Goal: Navigation & Orientation: Find specific page/section

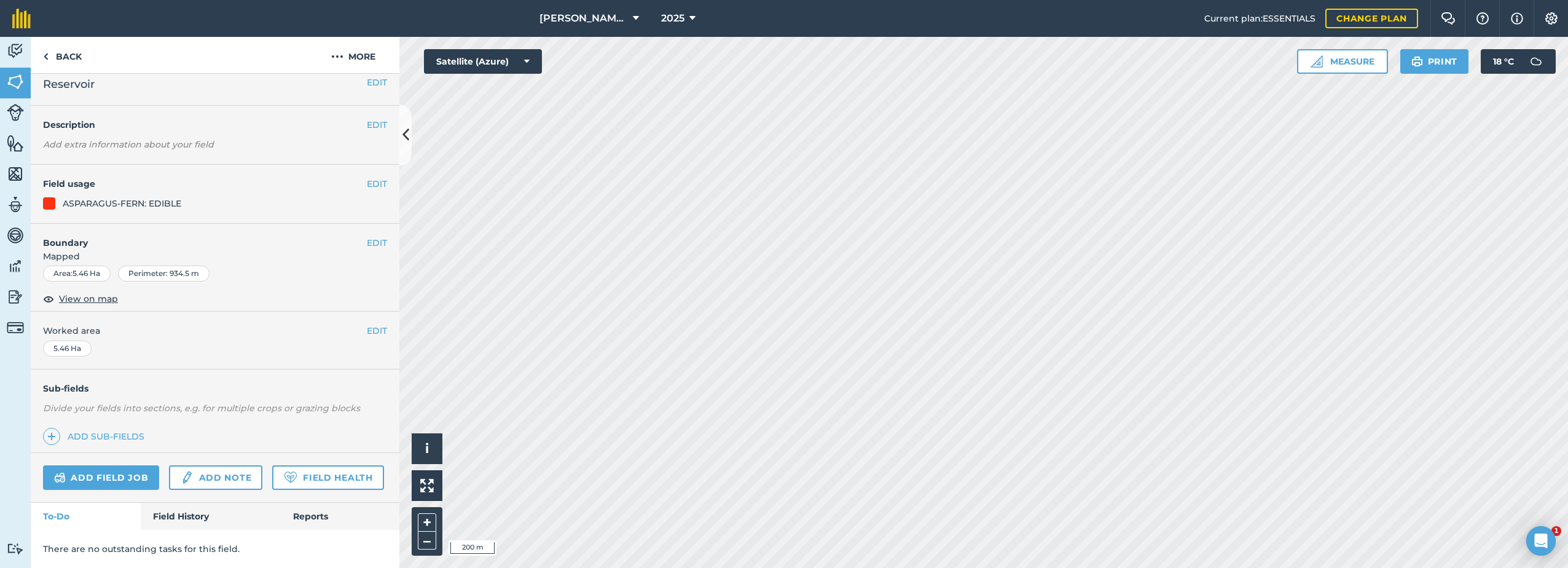
scroll to position [45, 0]
click at [192, 514] on link "Field History" at bounding box center [210, 516] width 139 height 27
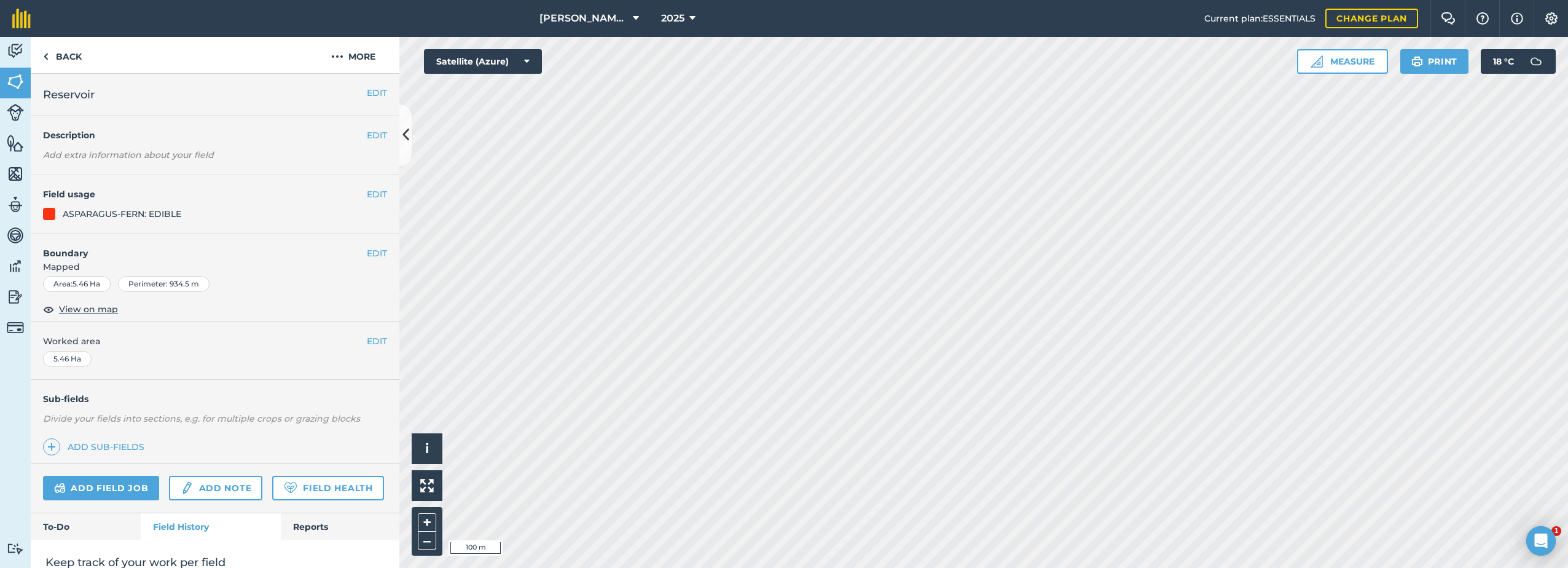
click at [756, 567] on html "[PERSON_NAME] Farm Life 2025 Current plan : ESSENTIALS Change plan Farm Chat He…" at bounding box center [784, 284] width 1568 height 568
click at [60, 57] on link "Back" at bounding box center [62, 55] width 64 height 36
click at [61, 57] on link "Back" at bounding box center [62, 55] width 64 height 36
click at [371, 54] on button "More" at bounding box center [353, 55] width 92 height 36
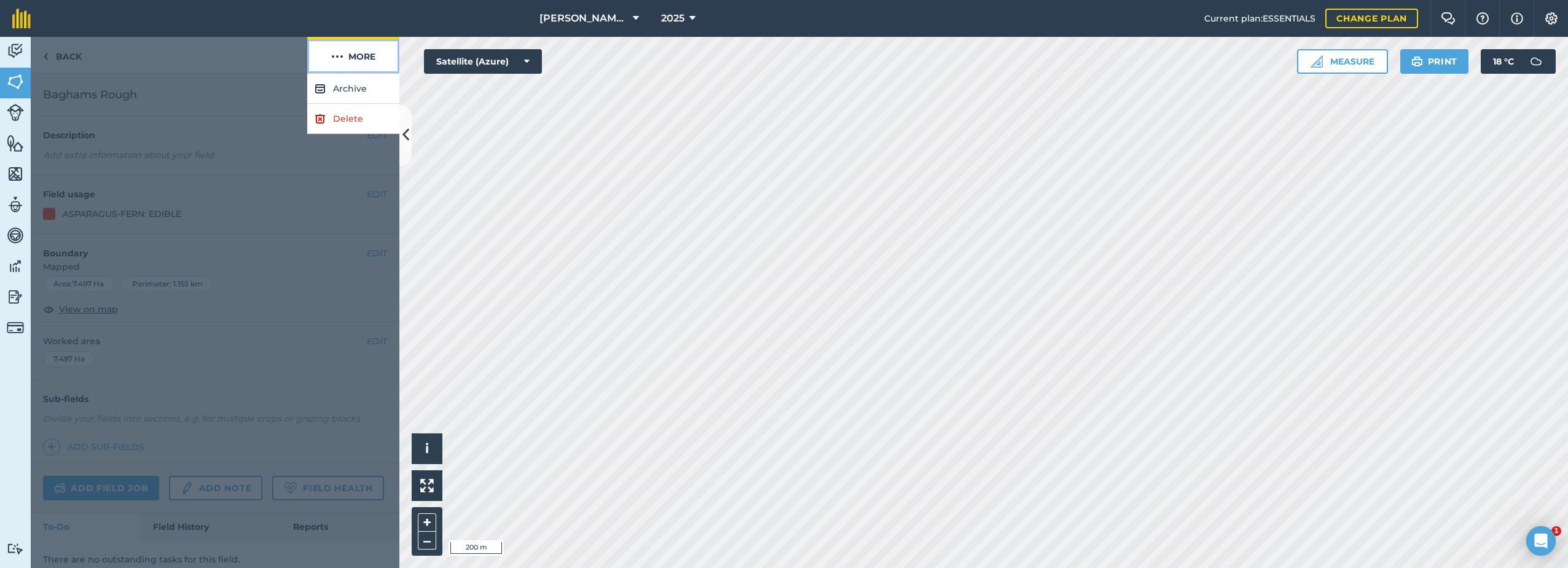
click at [371, 54] on button "More" at bounding box center [353, 55] width 92 height 36
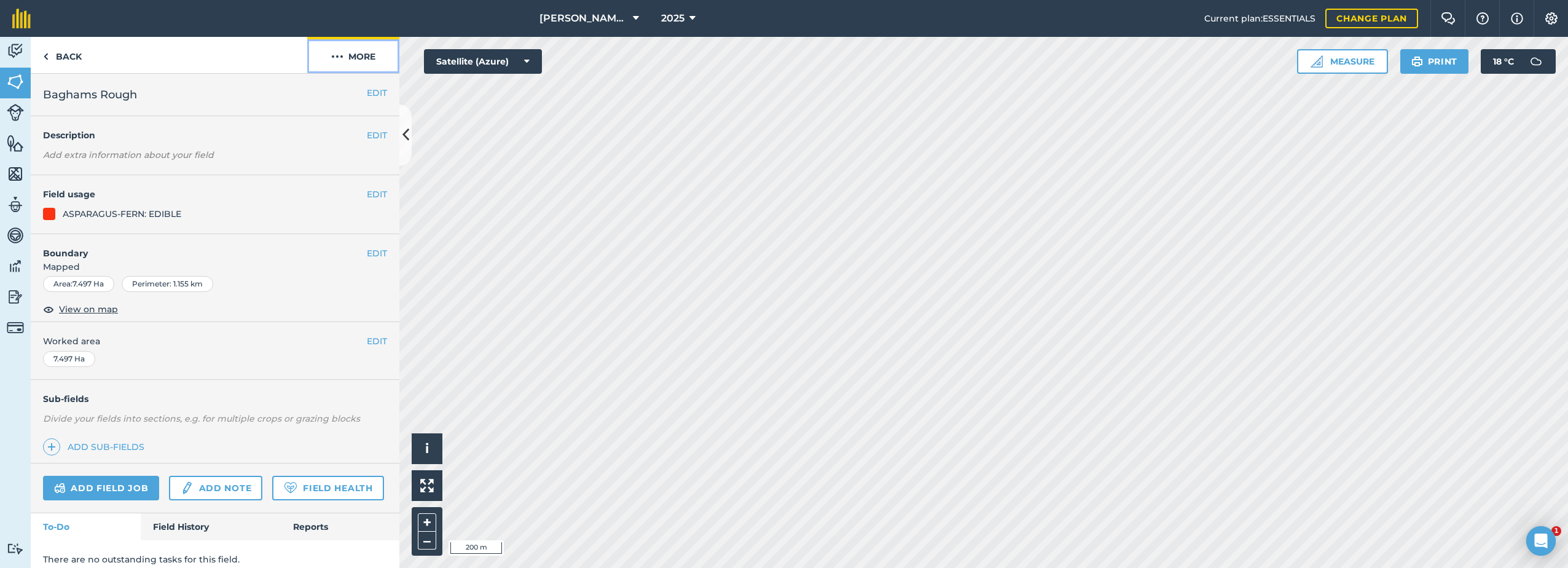
scroll to position [45, 0]
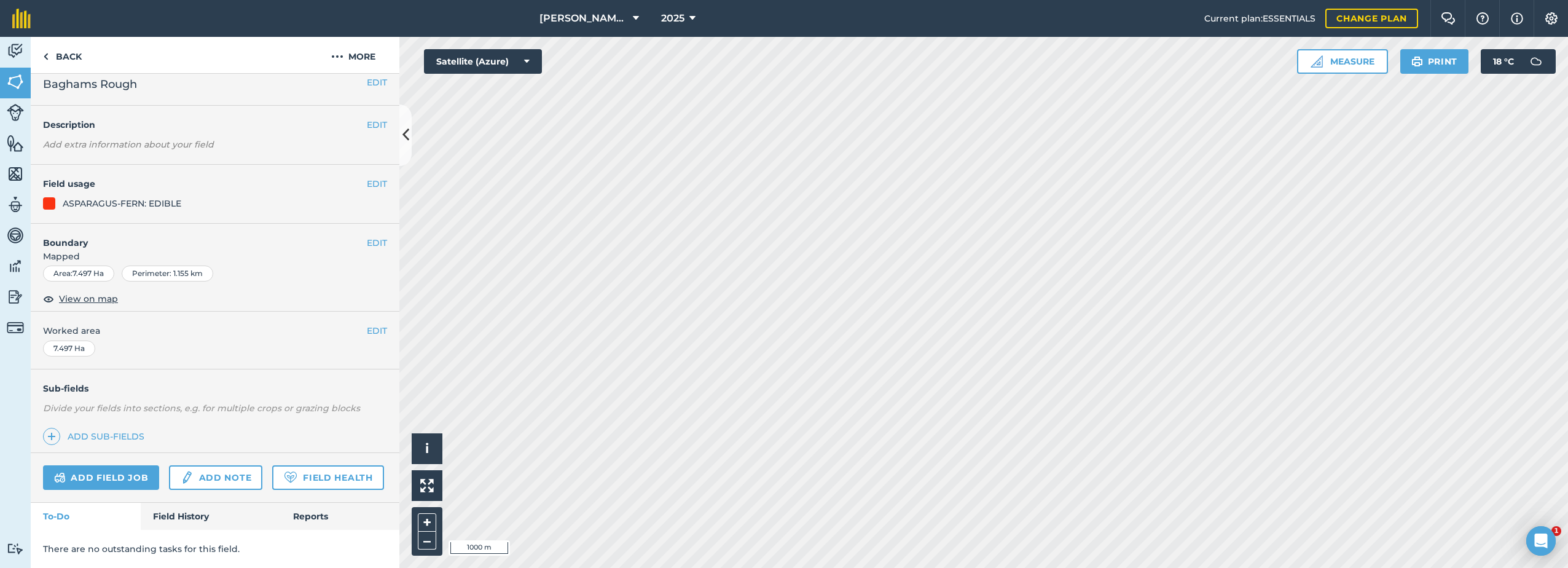
click at [786, 567] on html "[PERSON_NAME] Farm Life 2025 Current plan : ESSENTIALS Change plan Farm Chat He…" at bounding box center [784, 284] width 1568 height 568
click at [11, 45] on img at bounding box center [15, 51] width 17 height 18
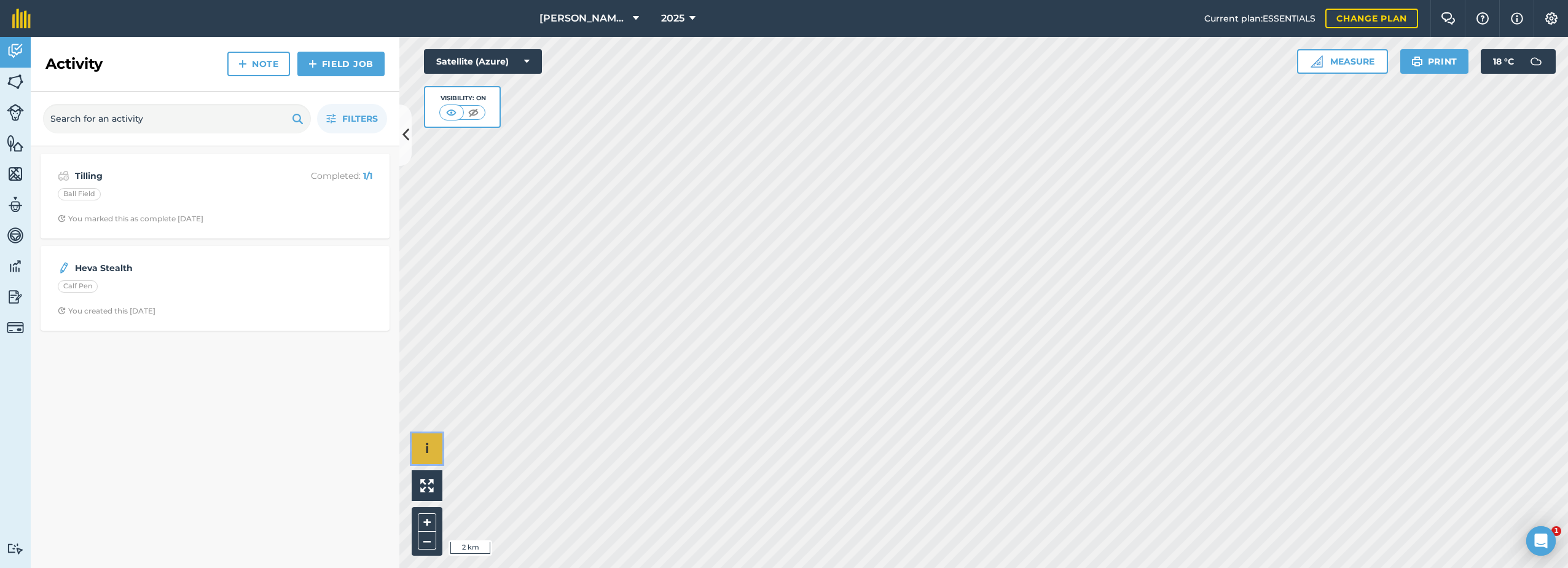
click at [432, 449] on button "i" at bounding box center [427, 448] width 31 height 31
click at [432, 449] on button "›" at bounding box center [427, 448] width 31 height 31
click at [434, 485] on button at bounding box center [427, 485] width 31 height 31
click at [432, 528] on button "+" at bounding box center [427, 523] width 18 height 18
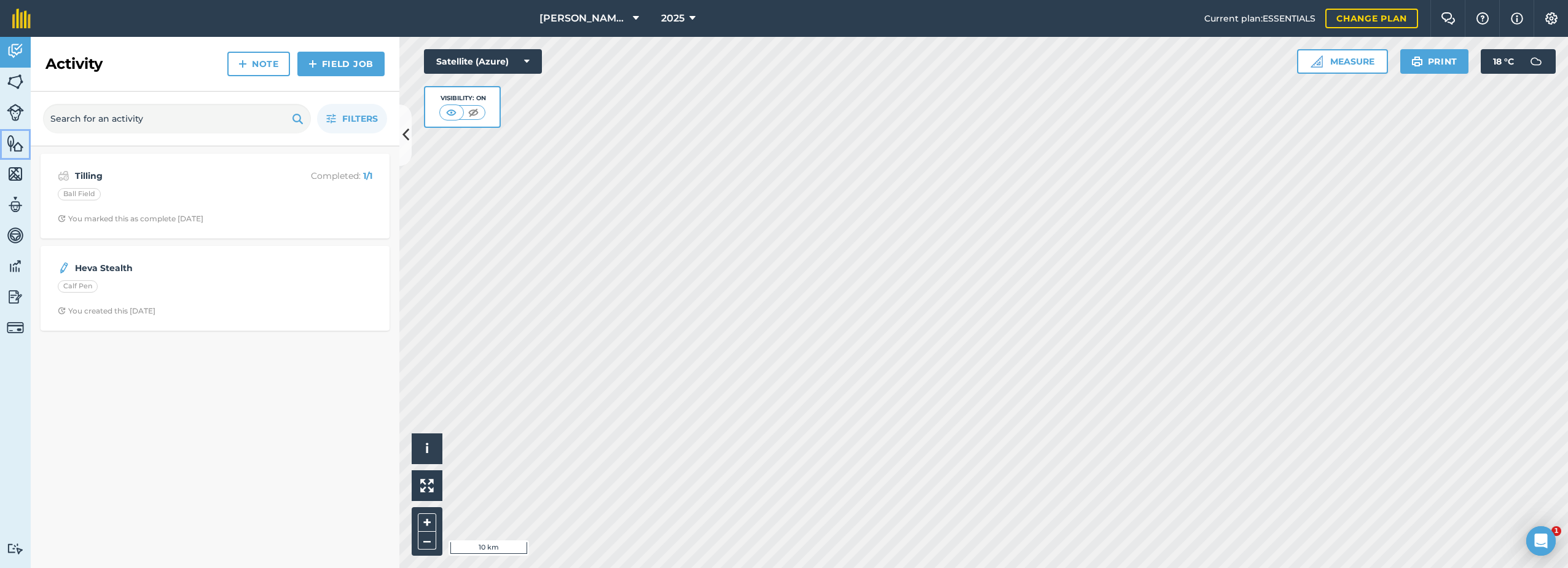
click at [21, 144] on img at bounding box center [15, 143] width 17 height 18
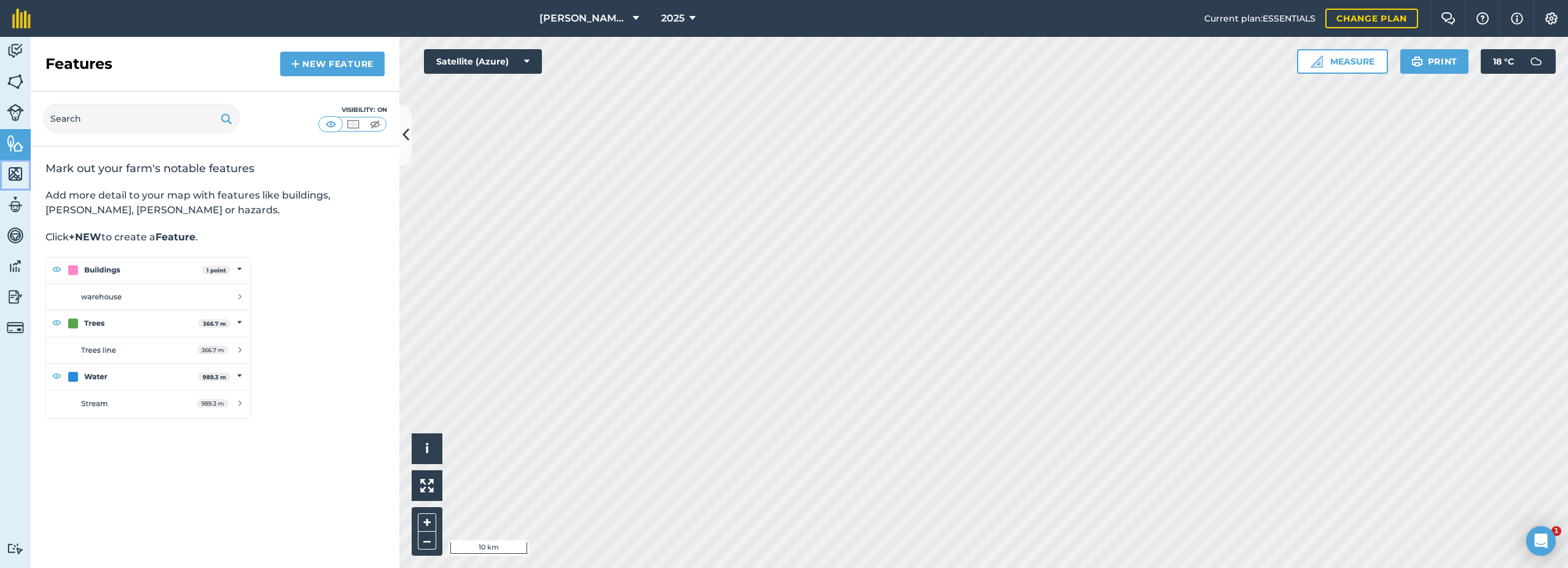
click at [21, 172] on img at bounding box center [15, 173] width 17 height 18
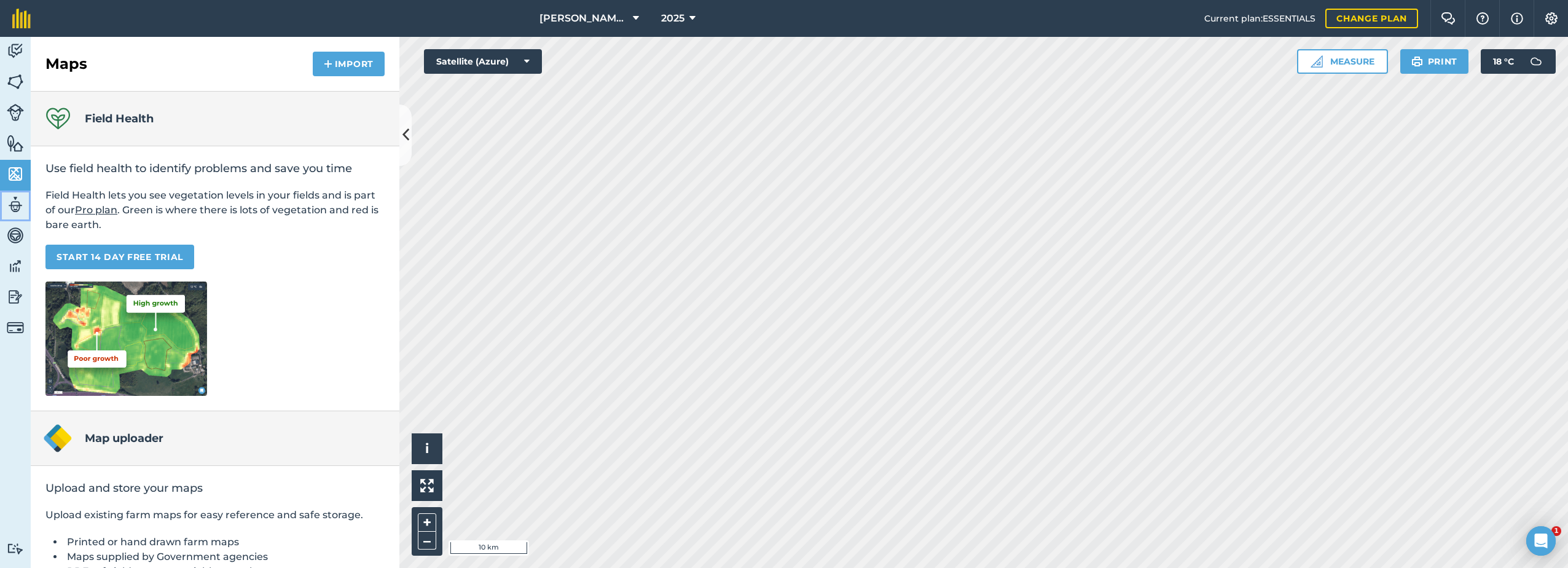
click at [11, 208] on img at bounding box center [15, 205] width 17 height 18
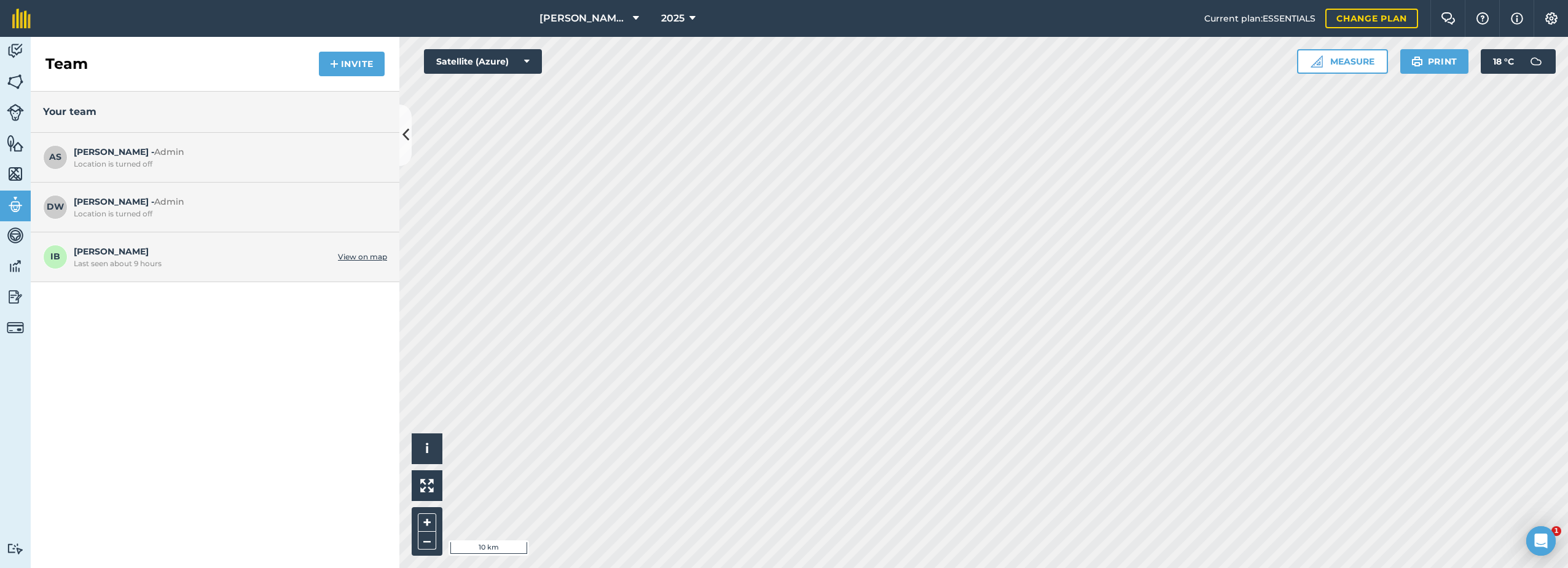
click at [362, 259] on link "View on map" at bounding box center [362, 257] width 50 height 10
click at [17, 51] on img at bounding box center [15, 51] width 17 height 18
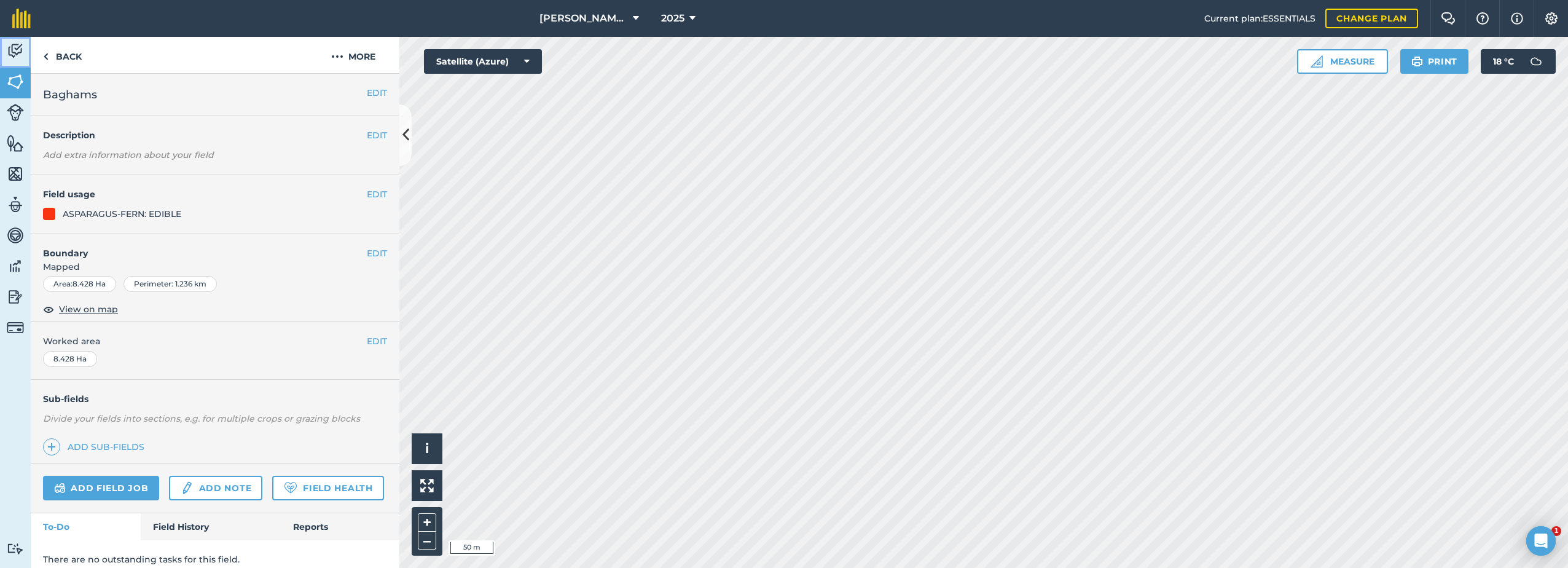
click at [24, 48] on link "Activity" at bounding box center [15, 52] width 31 height 31
click at [64, 54] on link "Back" at bounding box center [62, 55] width 64 height 36
